Goal: Information Seeking & Learning: Learn about a topic

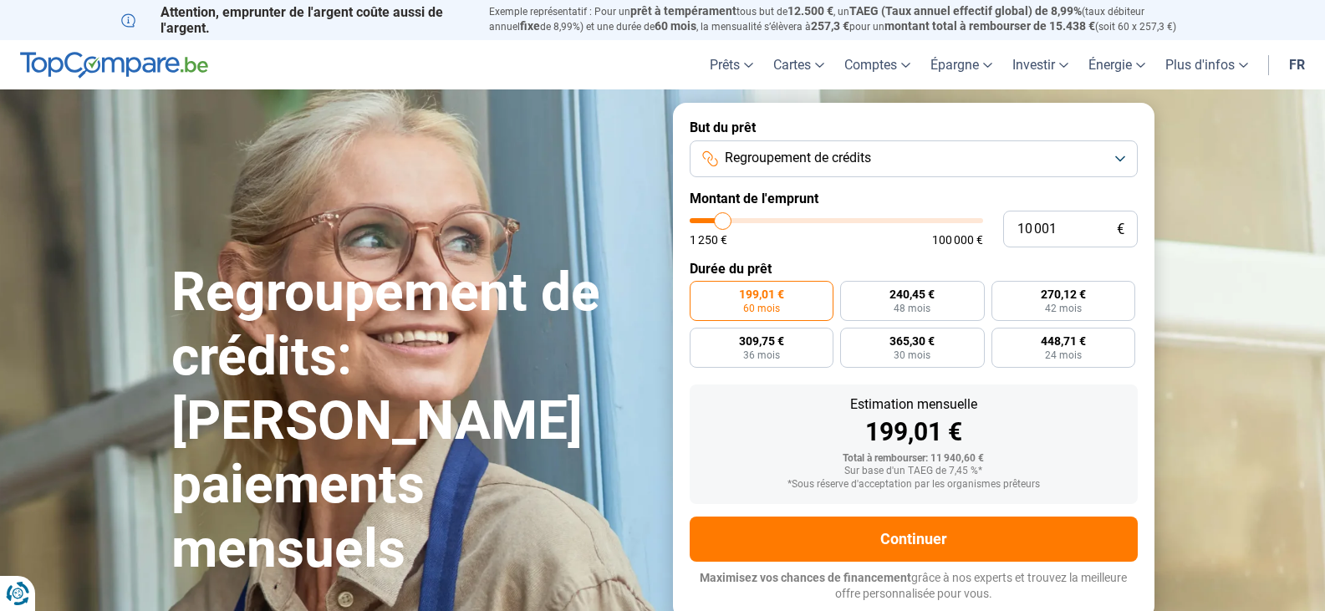
type input "65 750"
type input "65750"
click at [879, 221] on input "range" at bounding box center [836, 220] width 293 height 5
radio input "false"
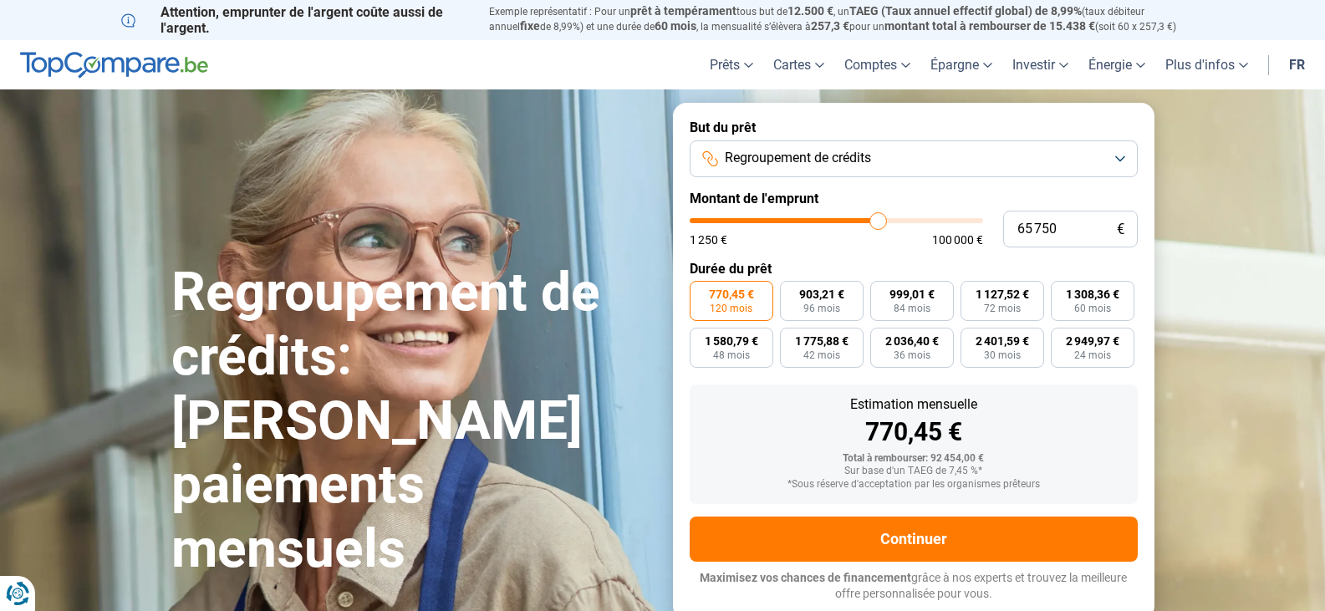
type input "50 000"
type input "50000"
click at [834, 223] on input "range" at bounding box center [836, 220] width 293 height 5
type input "46 500"
type input "46500"
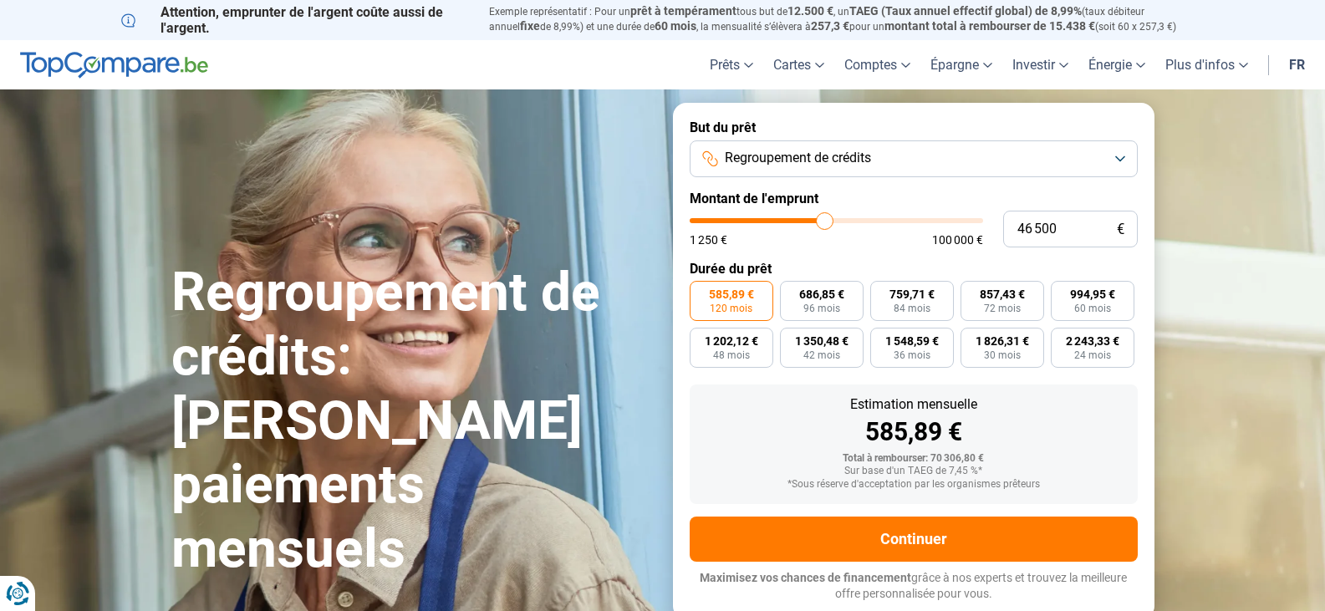
click at [824, 223] on input "range" at bounding box center [836, 220] width 293 height 5
type input "35 000"
type input "35000"
type input "34 750"
type input "34750"
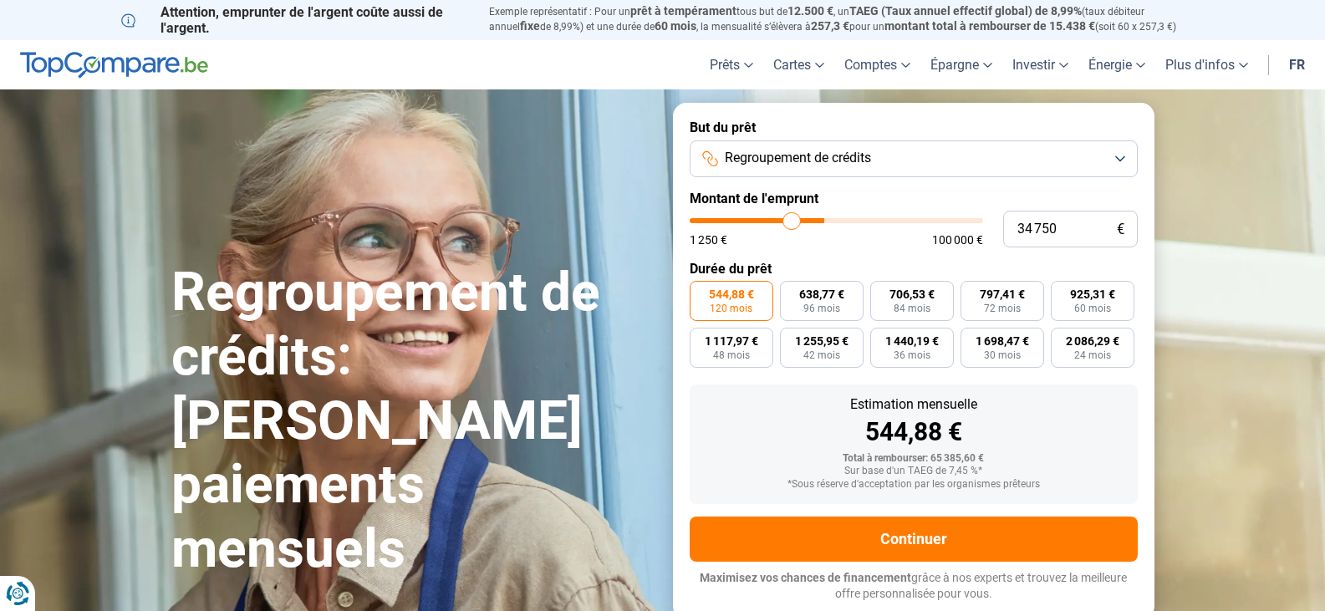
type input "33 250"
type input "33250"
type input "31 750"
type input "31750"
type input "30 500"
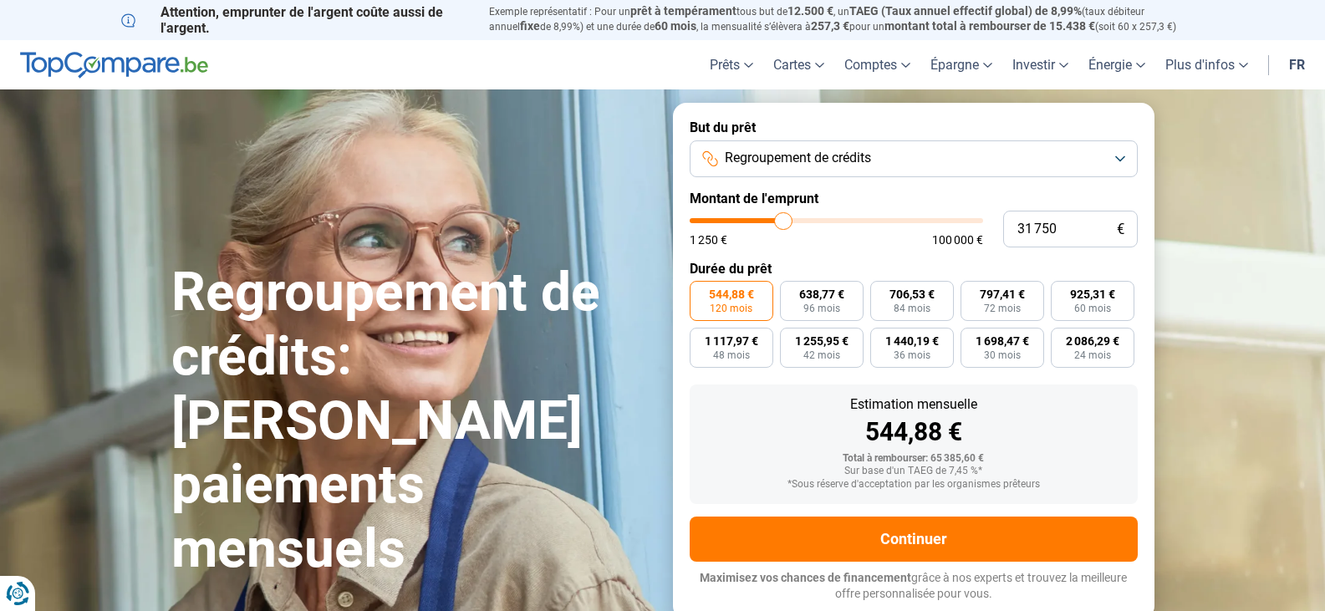
type input "30500"
type input "29 250"
type input "29250"
type input "28 750"
type input "28750"
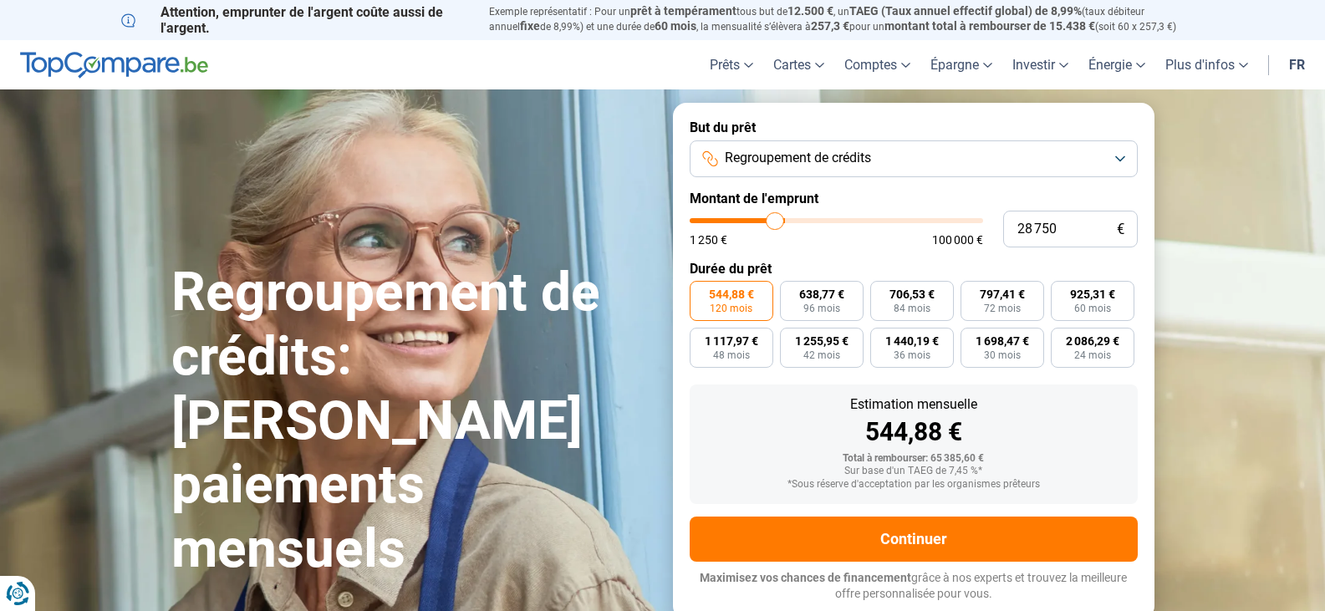
type input "28 250"
type input "28250"
type input "28 000"
type input "28000"
type input "27 750"
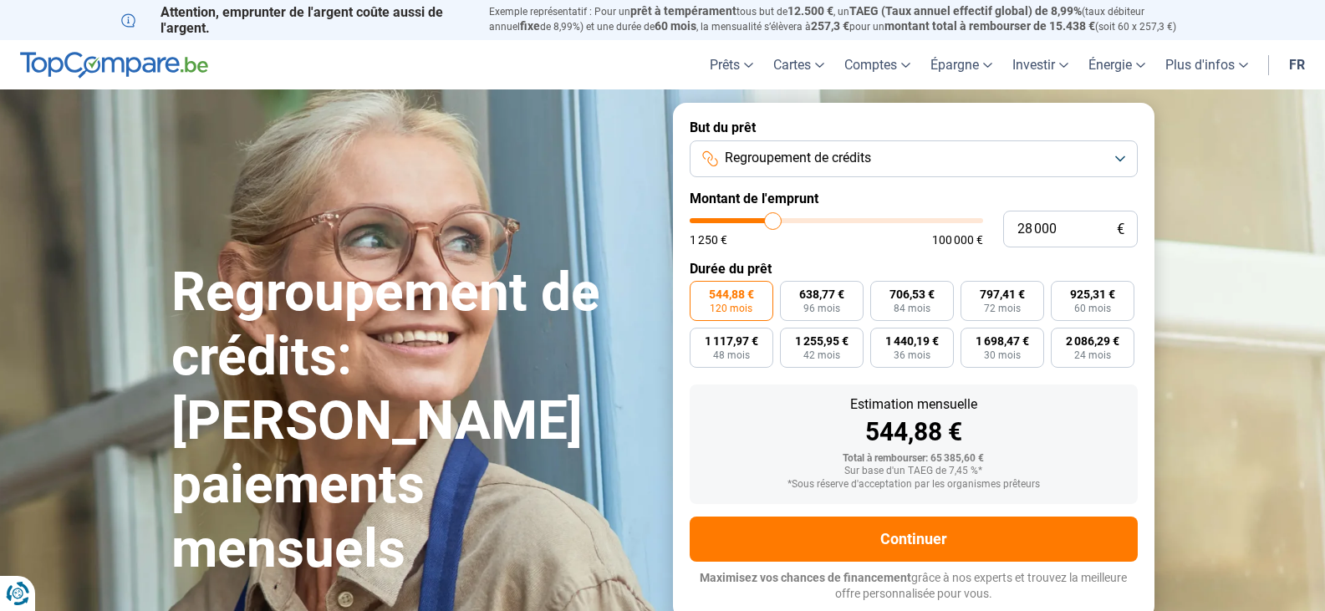
type input "27750"
type input "27 500"
type input "27500"
type input "27 250"
type input "27250"
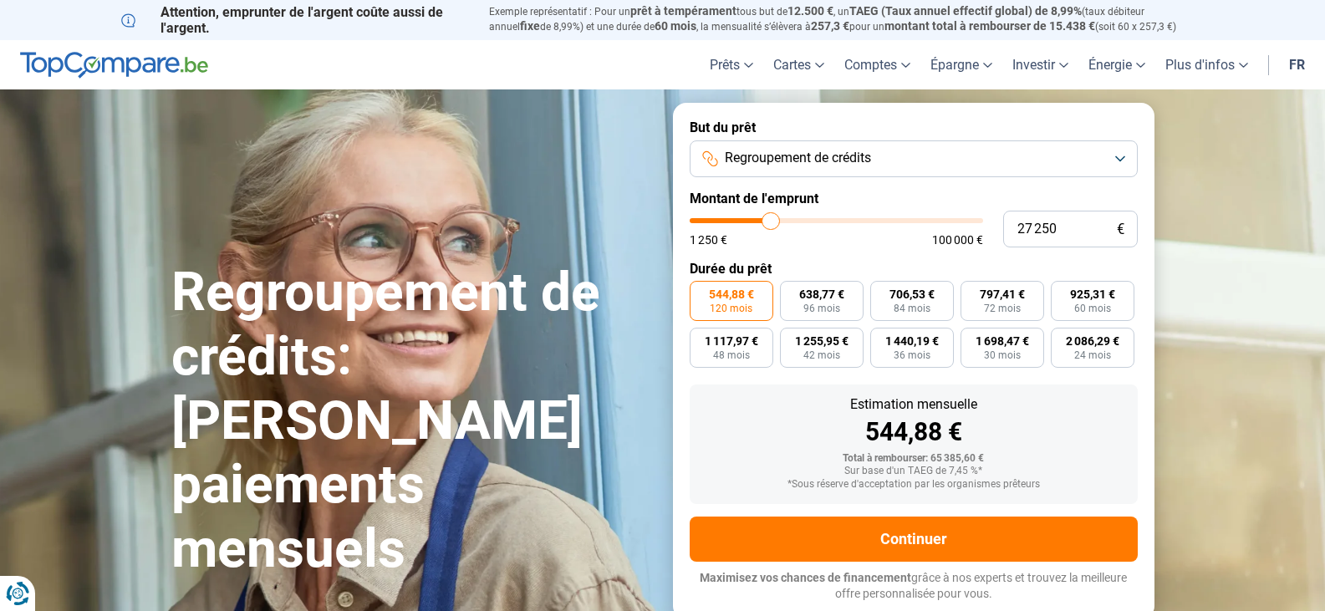
type input "27 500"
type input "27500"
type input "28 000"
type input "28000"
type input "28 250"
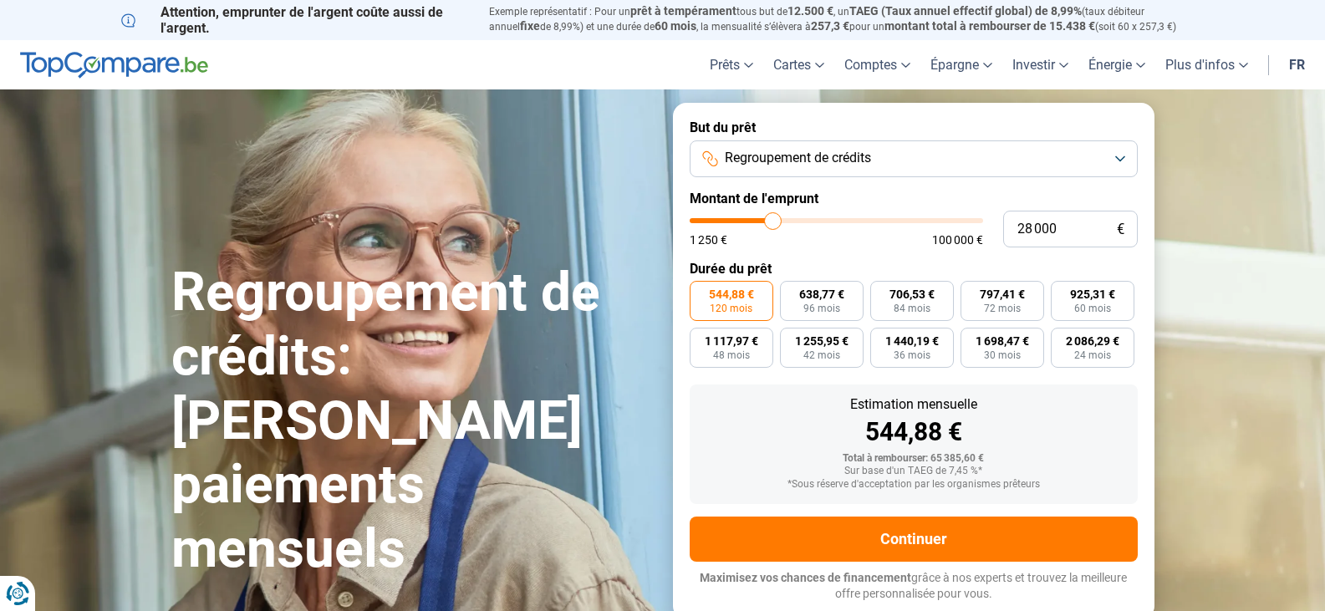
type input "28250"
type input "29 000"
type input "29000"
type input "29 250"
type input "29250"
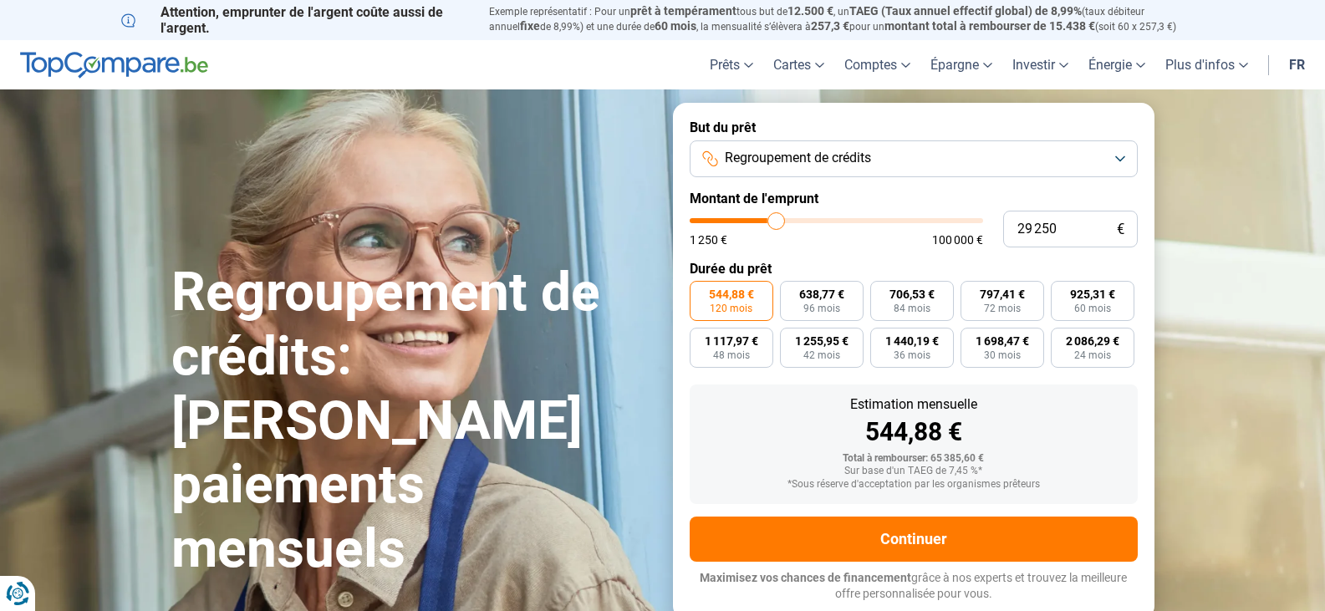
type input "29 500"
type input "29500"
type input "29 750"
type input "29750"
type input "30 250"
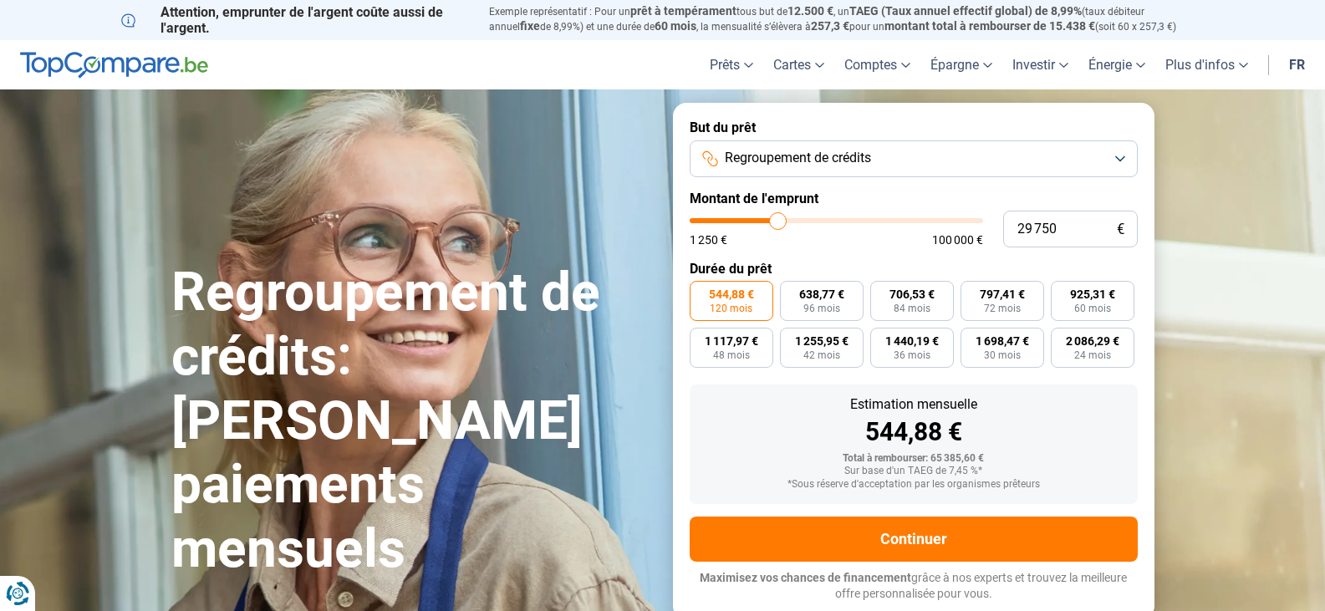
type input "30250"
type input "30 500"
type input "30500"
type input "30 750"
type input "30750"
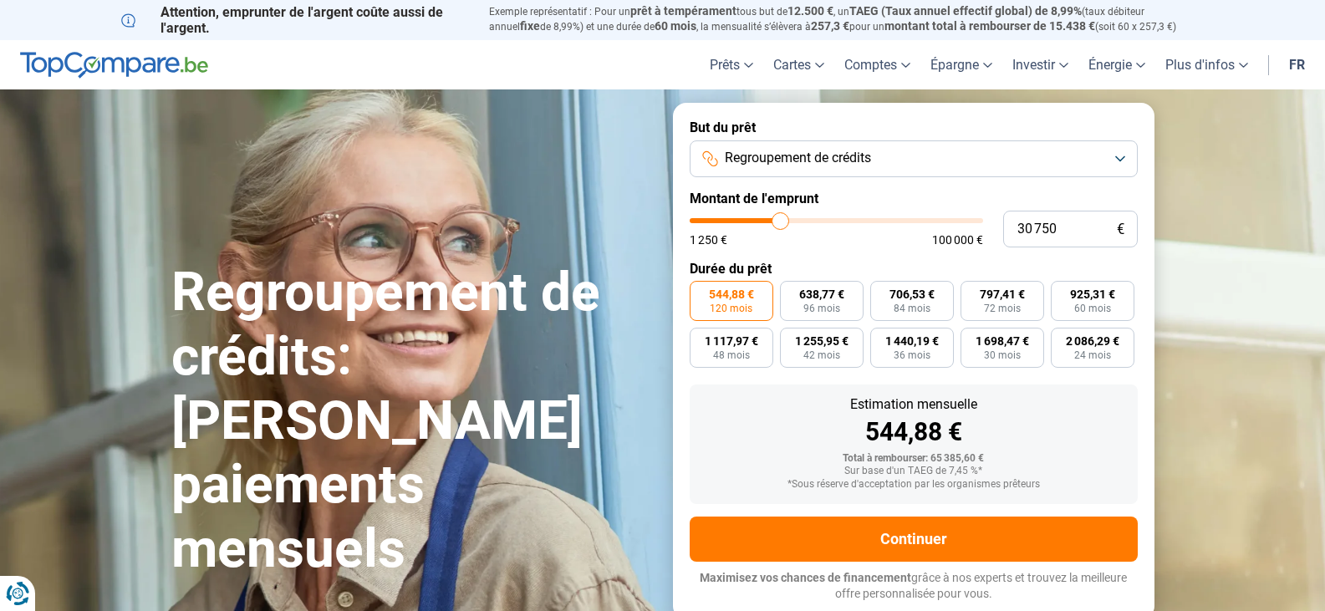
type input "31 000"
type input "31000"
type input "30 750"
drag, startPoint x: 793, startPoint y: 226, endPoint x: 781, endPoint y: 224, distance: 11.8
type input "30750"
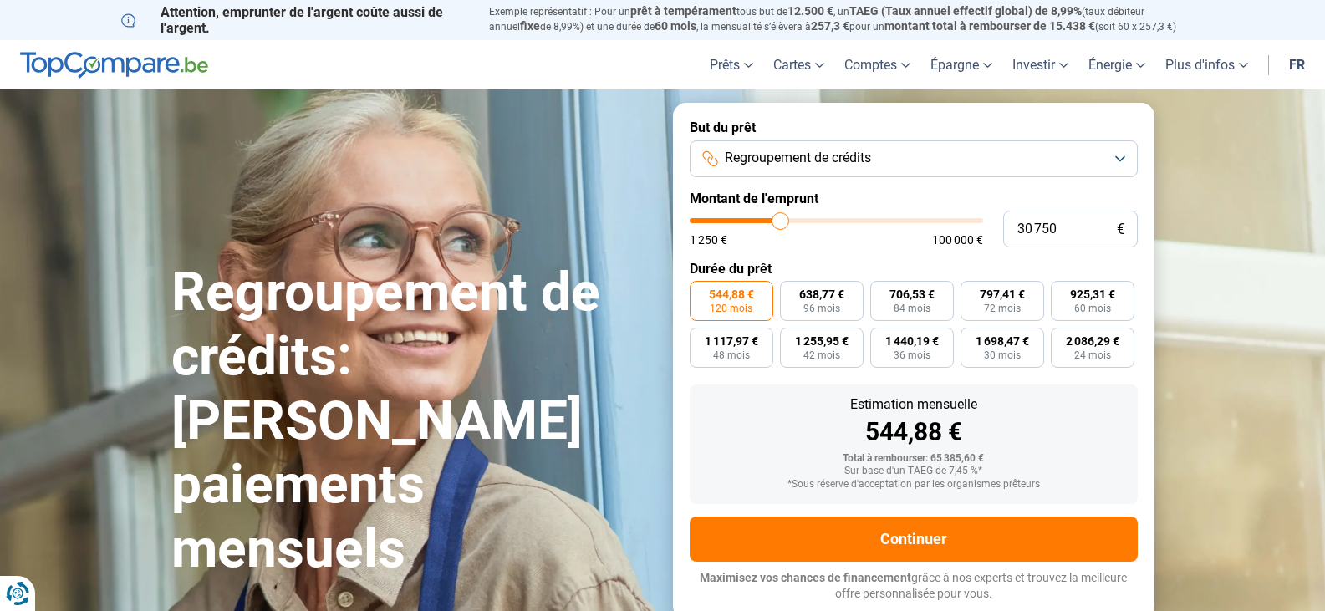
click at [781, 223] on input "range" at bounding box center [836, 220] width 293 height 5
